Goal: Task Accomplishment & Management: Manage account settings

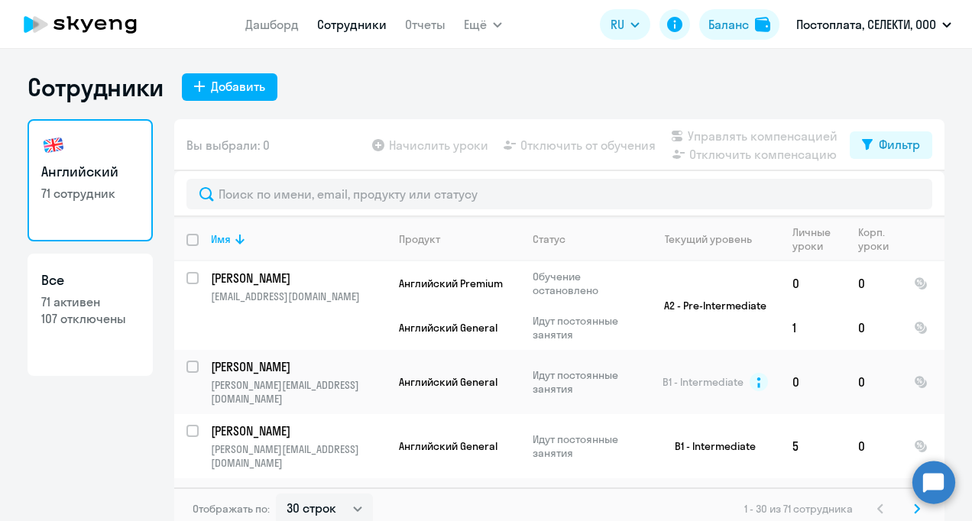
select select "30"
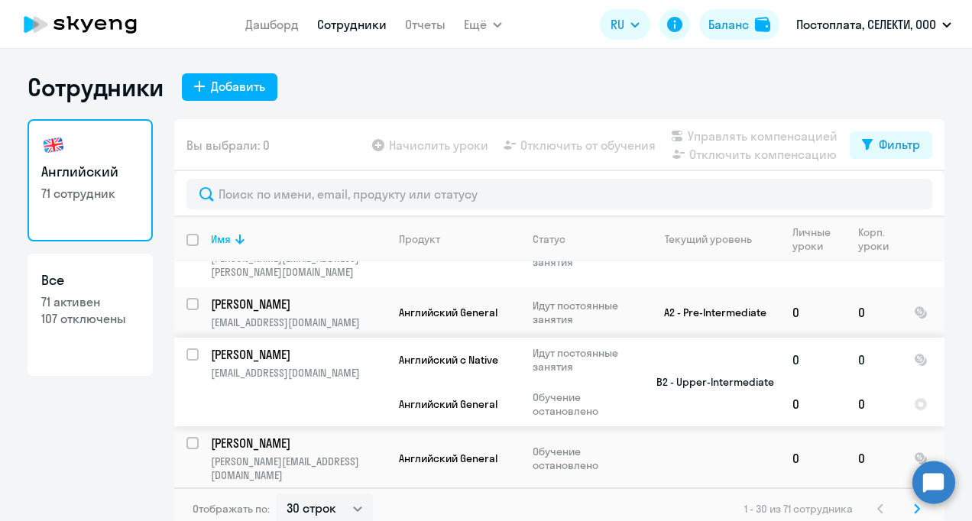
scroll to position [382, 0]
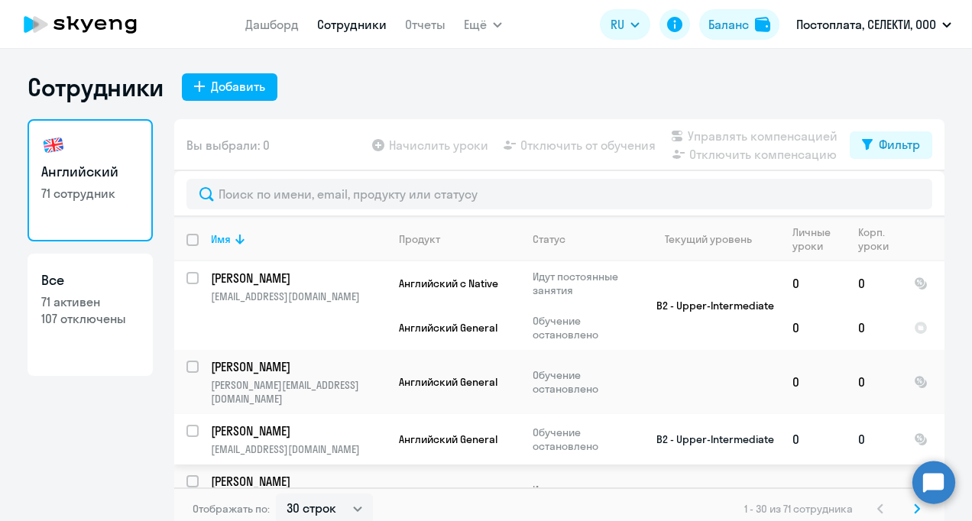
click at [180, 413] on div at bounding box center [193, 431] width 37 height 37
checkbox input "true"
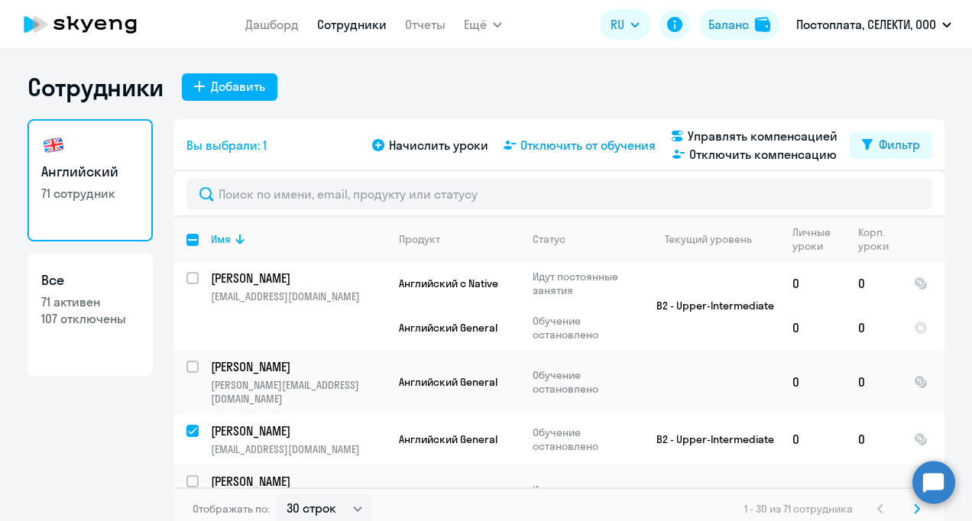
click at [603, 146] on span "Отключить от обучения" at bounding box center [587, 145] width 135 height 18
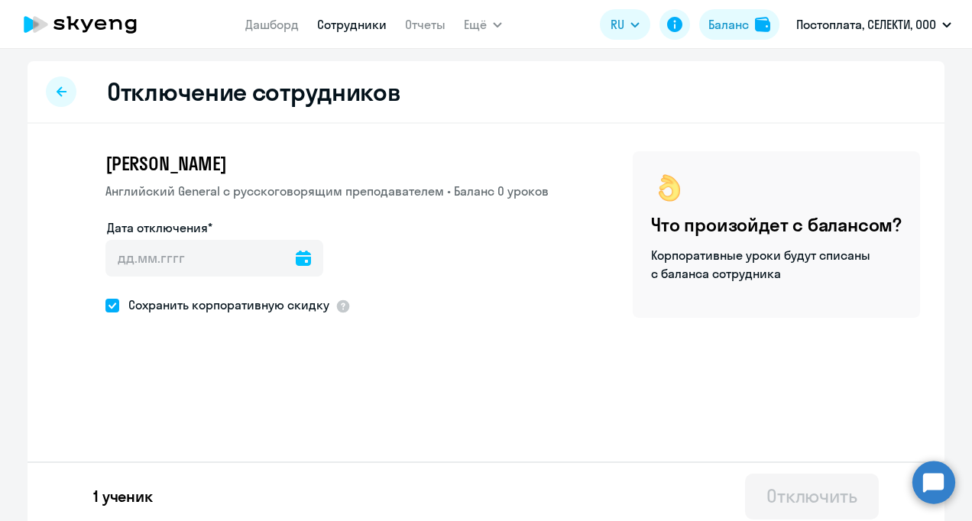
click at [296, 259] on icon at bounding box center [303, 258] width 15 height 15
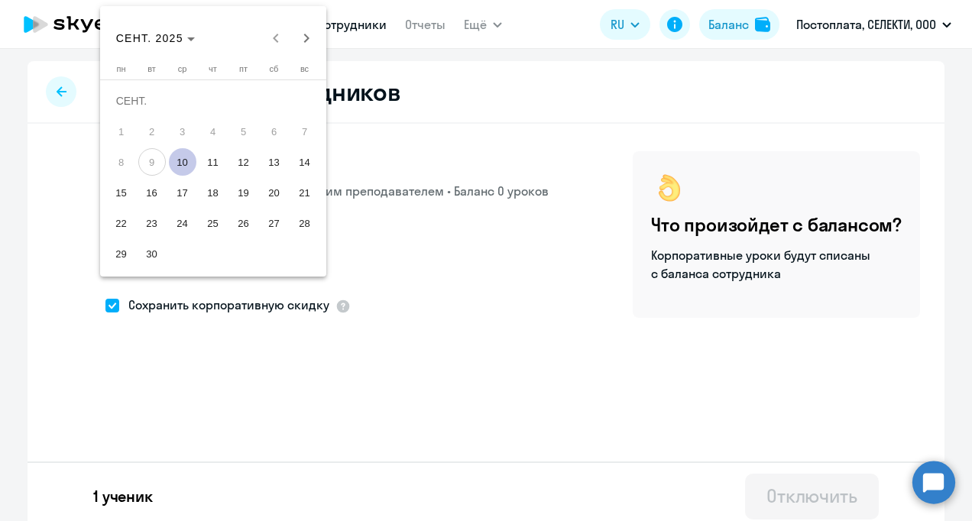
click at [177, 160] on span "10" at bounding box center [183, 162] width 28 height 28
type input "[DATE]"
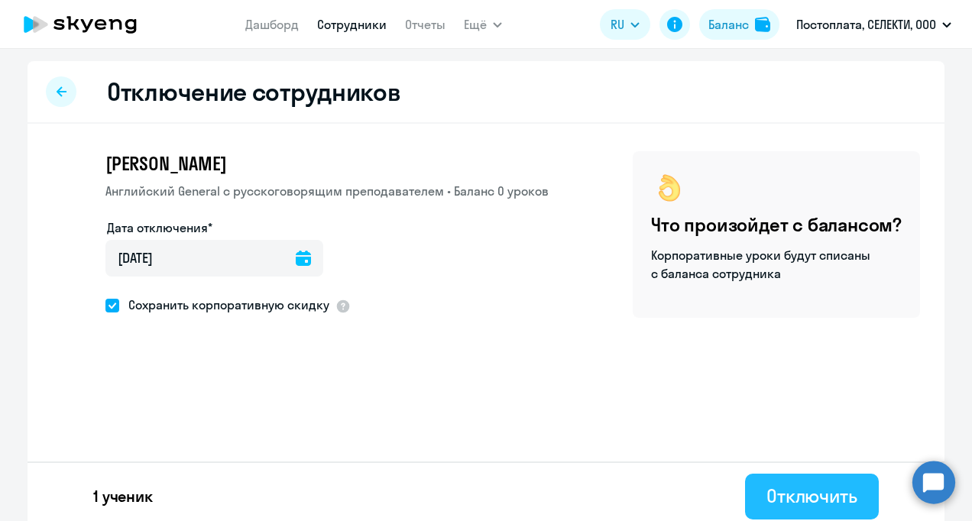
click at [800, 496] on div "Отключить" at bounding box center [812, 496] width 91 height 24
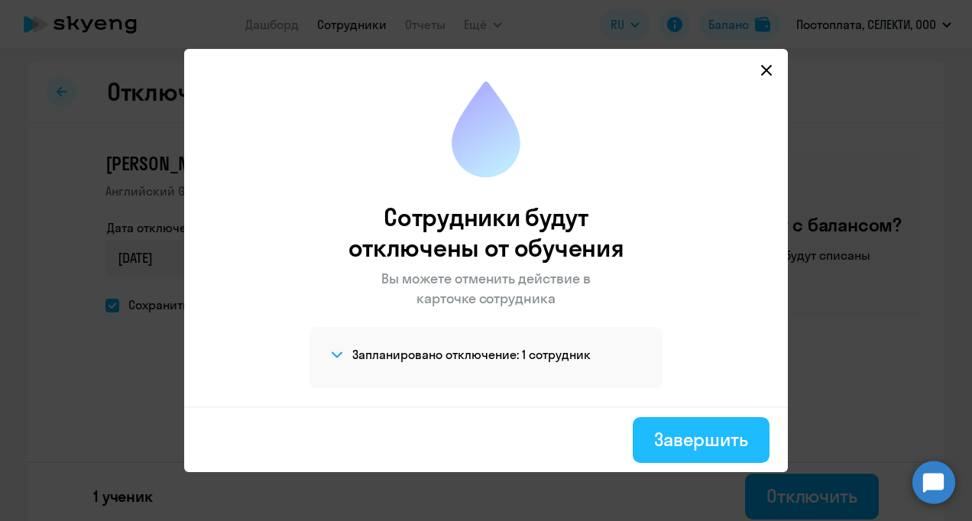
click at [709, 450] on div "Завершить" at bounding box center [701, 439] width 94 height 24
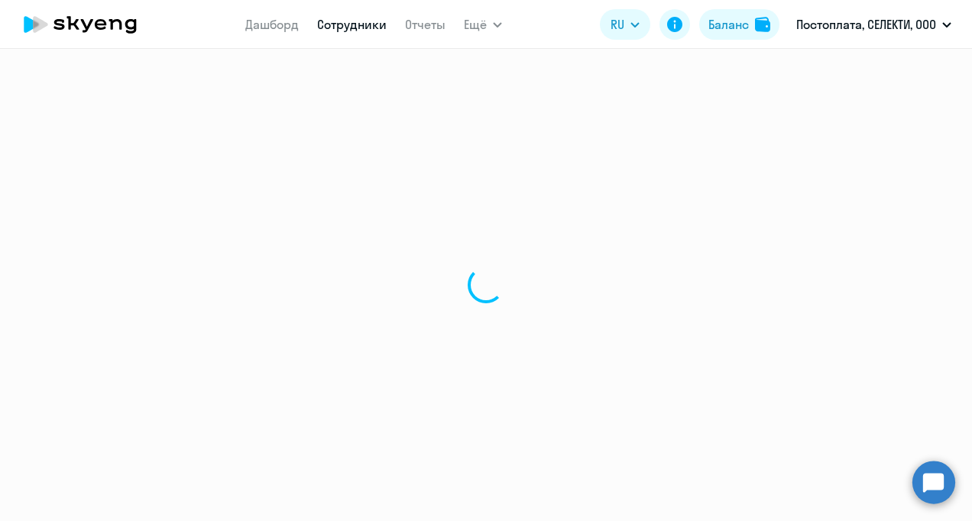
select select "30"
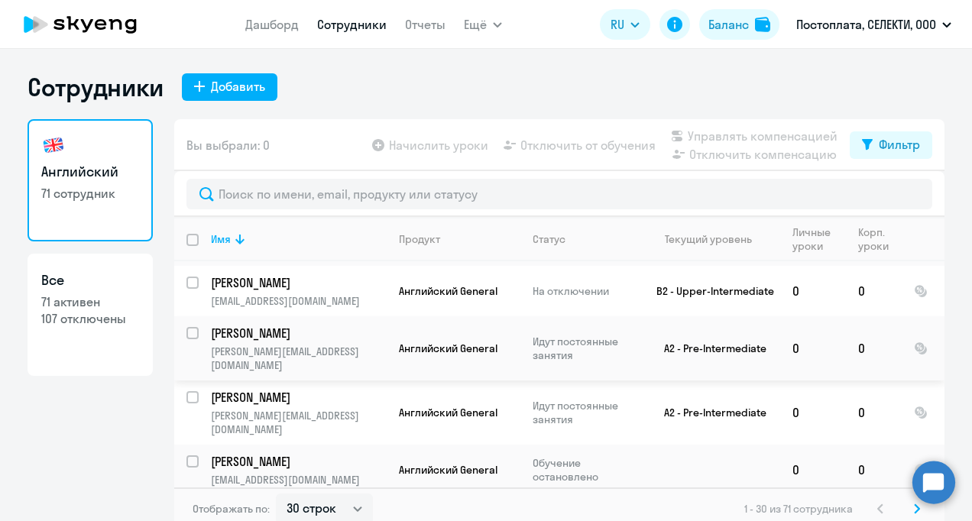
scroll to position [611, 0]
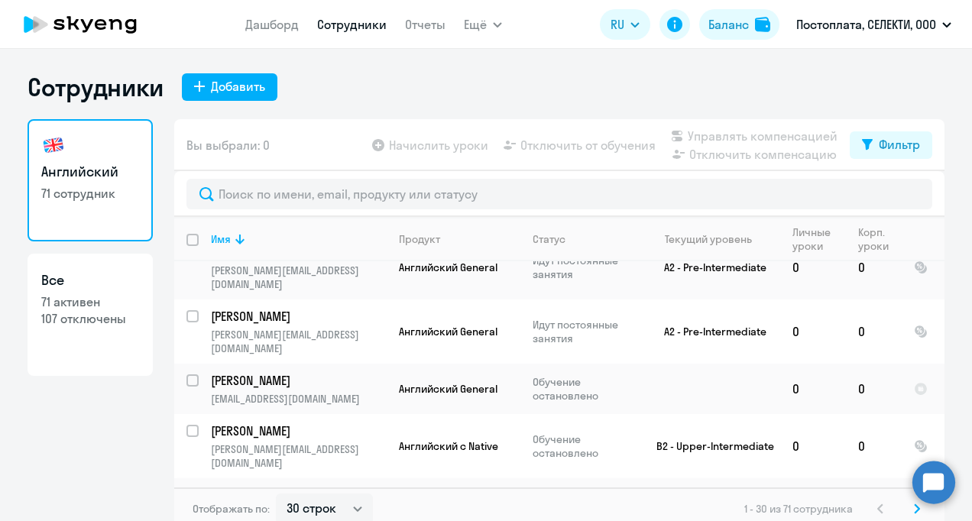
click at [186, 489] on input "select row 11148608" at bounding box center [201, 504] width 31 height 31
checkbox input "true"
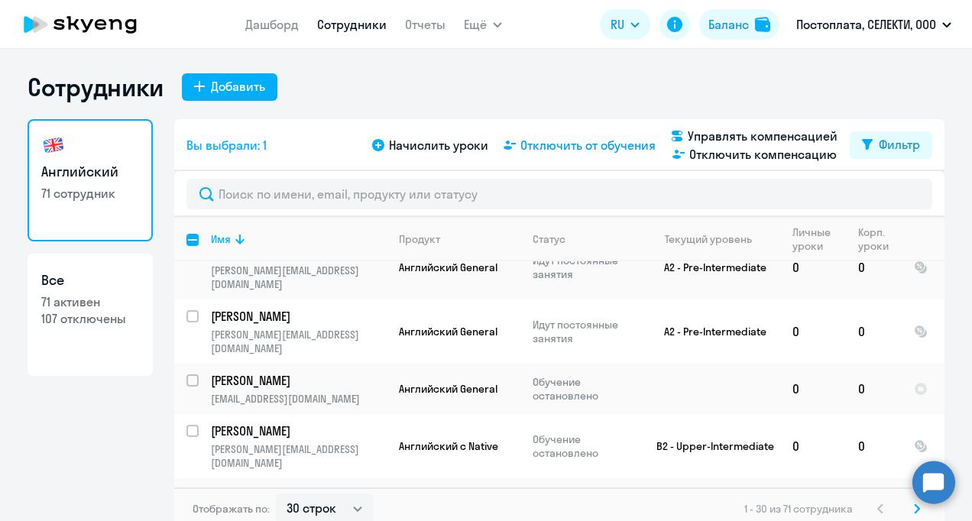
click at [588, 149] on span "Отключить от обучения" at bounding box center [587, 145] width 135 height 18
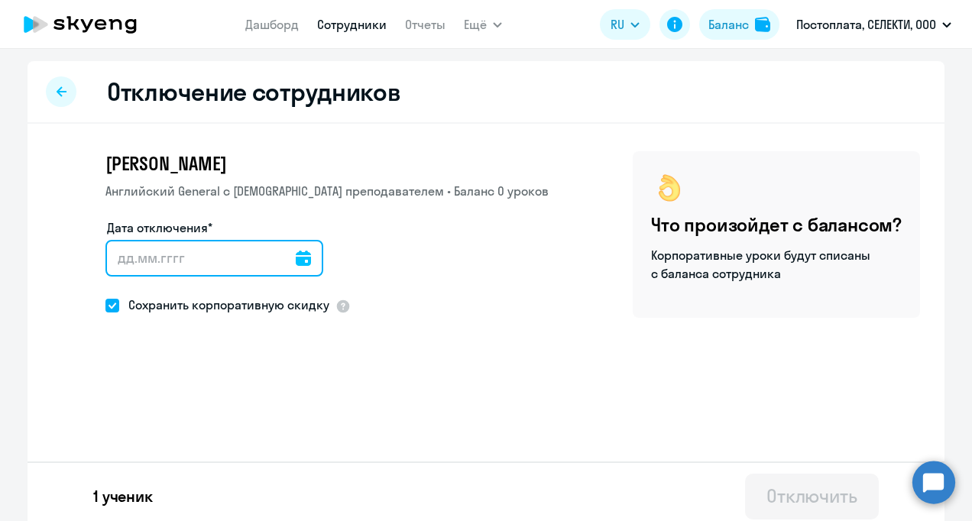
click at [299, 259] on input "Дата отключения*" at bounding box center [214, 258] width 218 height 37
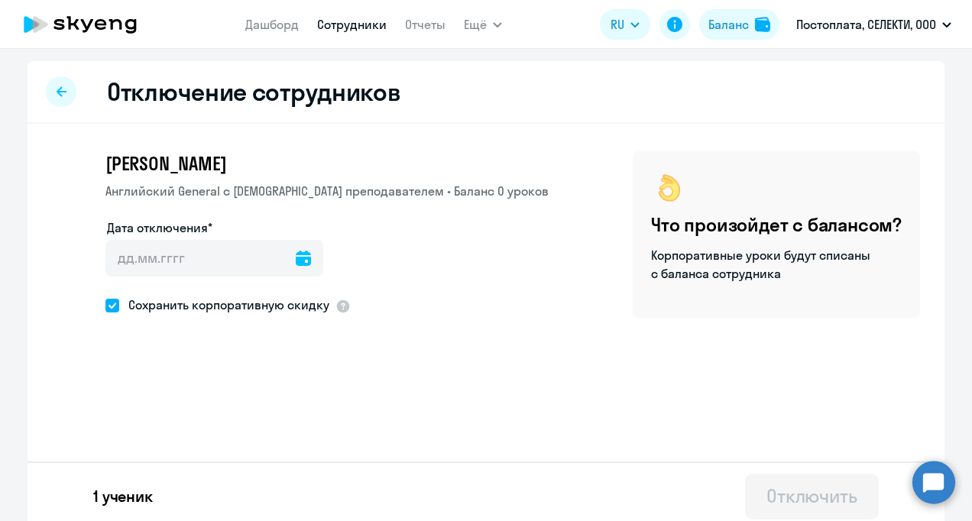
click at [296, 251] on icon at bounding box center [303, 258] width 15 height 15
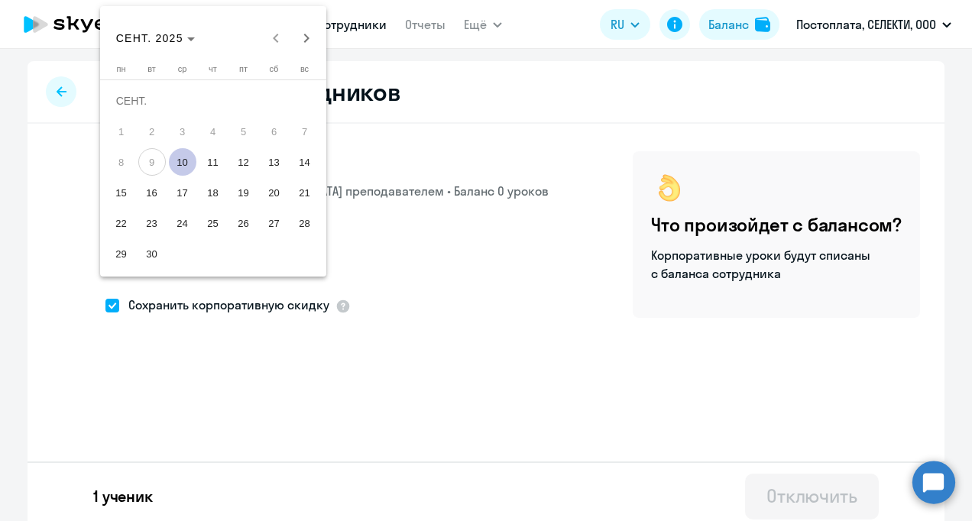
click at [179, 168] on span "10" at bounding box center [183, 162] width 28 height 28
type input "[DATE]"
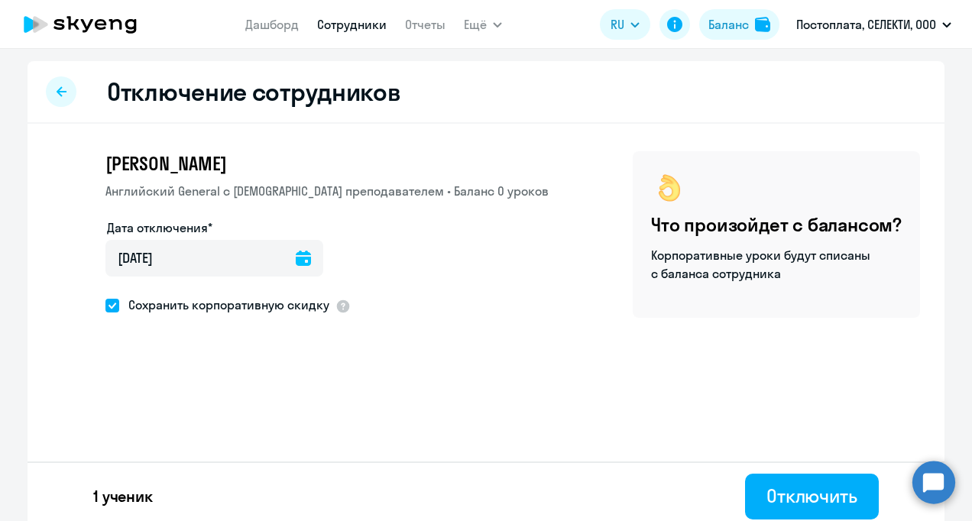
click at [113, 303] on span at bounding box center [112, 306] width 14 height 14
click at [105, 305] on input "Сохранить корпоративную скидку" at bounding box center [105, 305] width 1 height 1
checkbox input "false"
click at [799, 502] on div "Отключить" at bounding box center [812, 496] width 91 height 24
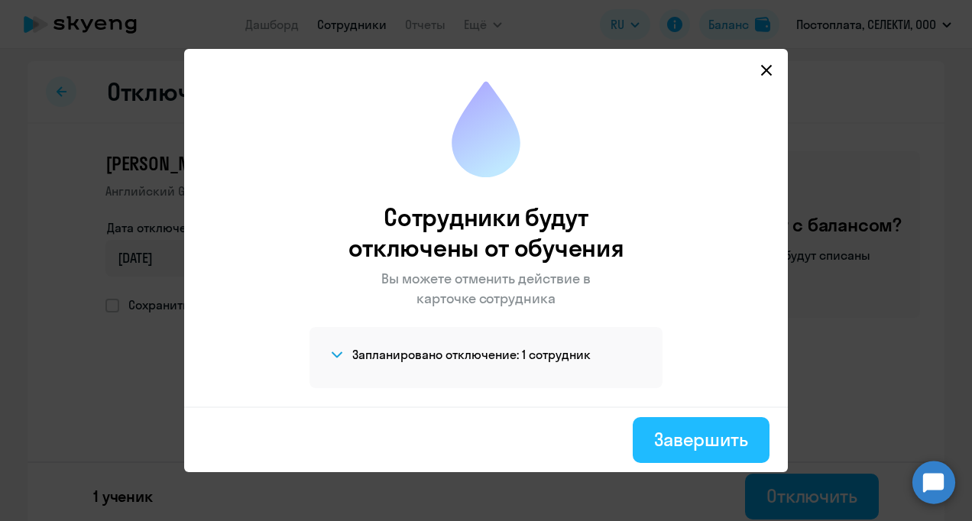
click at [736, 452] on button "Завершить" at bounding box center [701, 440] width 137 height 46
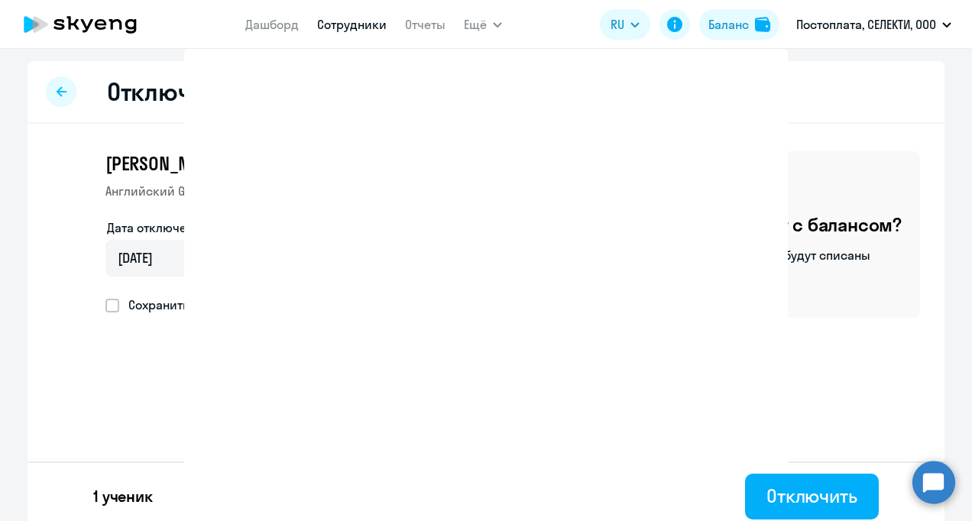
select select "30"
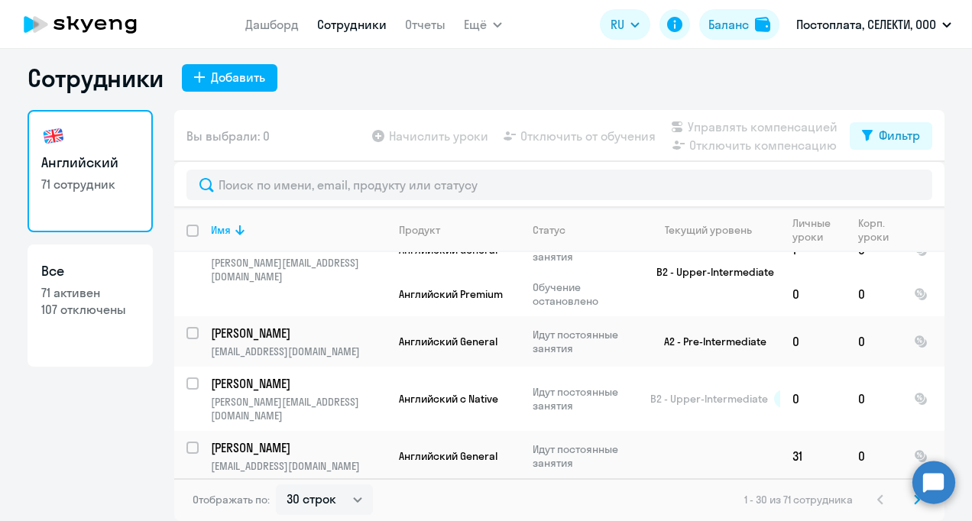
scroll to position [1386, 0]
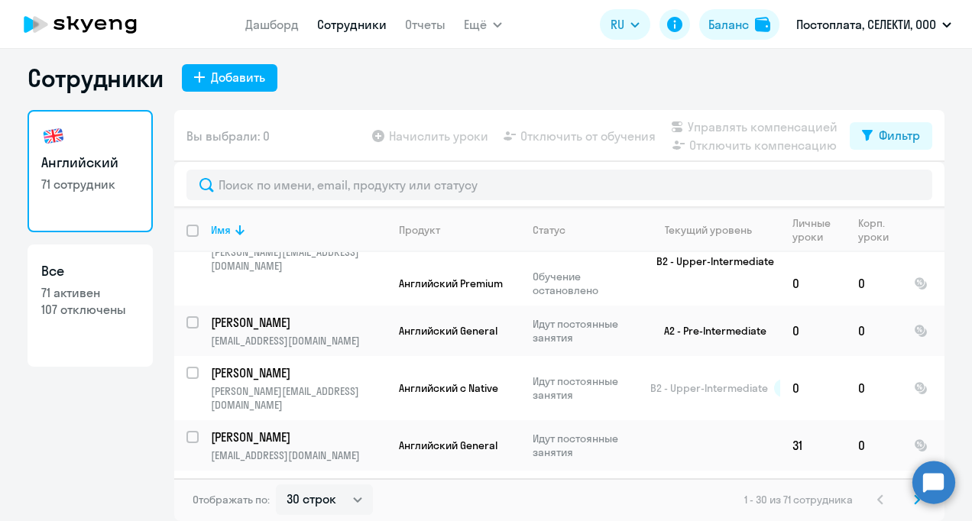
click at [908, 502] on svg-icon at bounding box center [917, 500] width 18 height 18
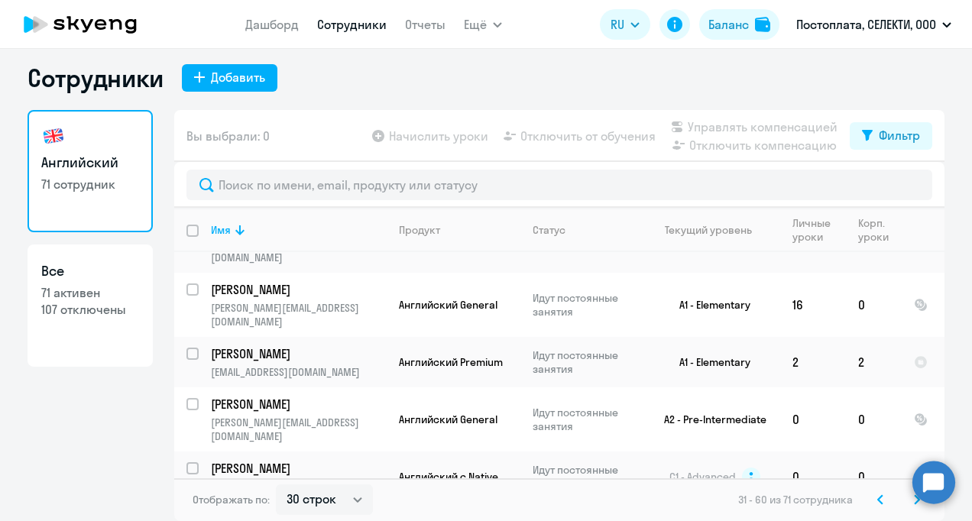
scroll to position [1312, 0]
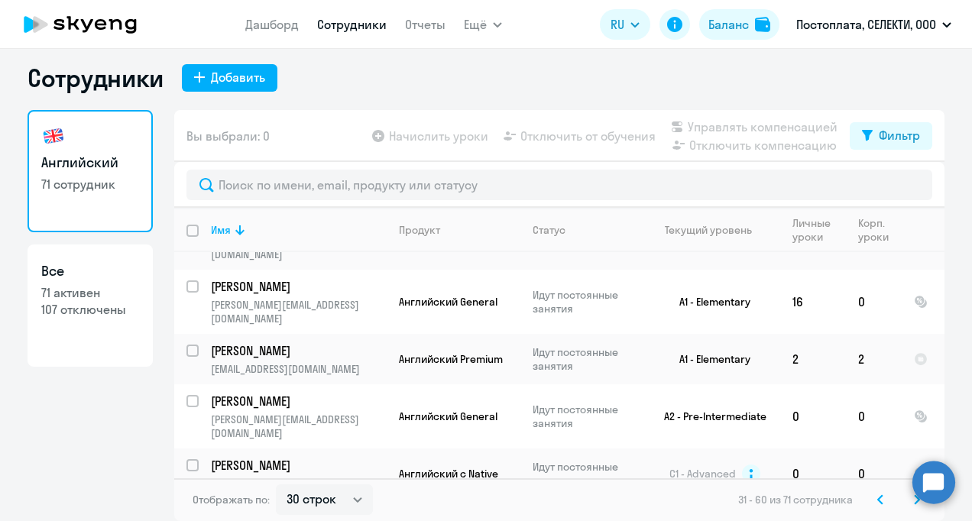
click at [101, 13] on icon at bounding box center [80, 24] width 135 height 38
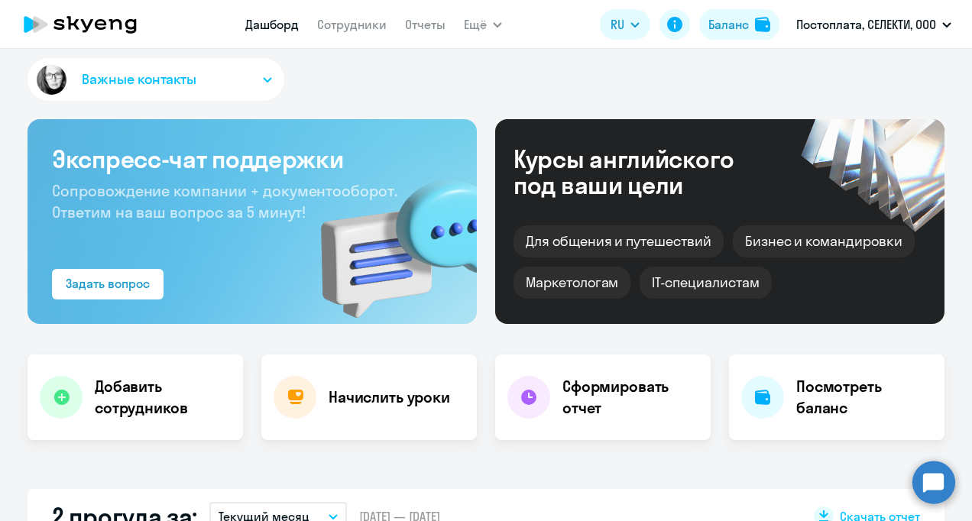
select select "30"
